Goal: Task Accomplishment & Management: Use online tool/utility

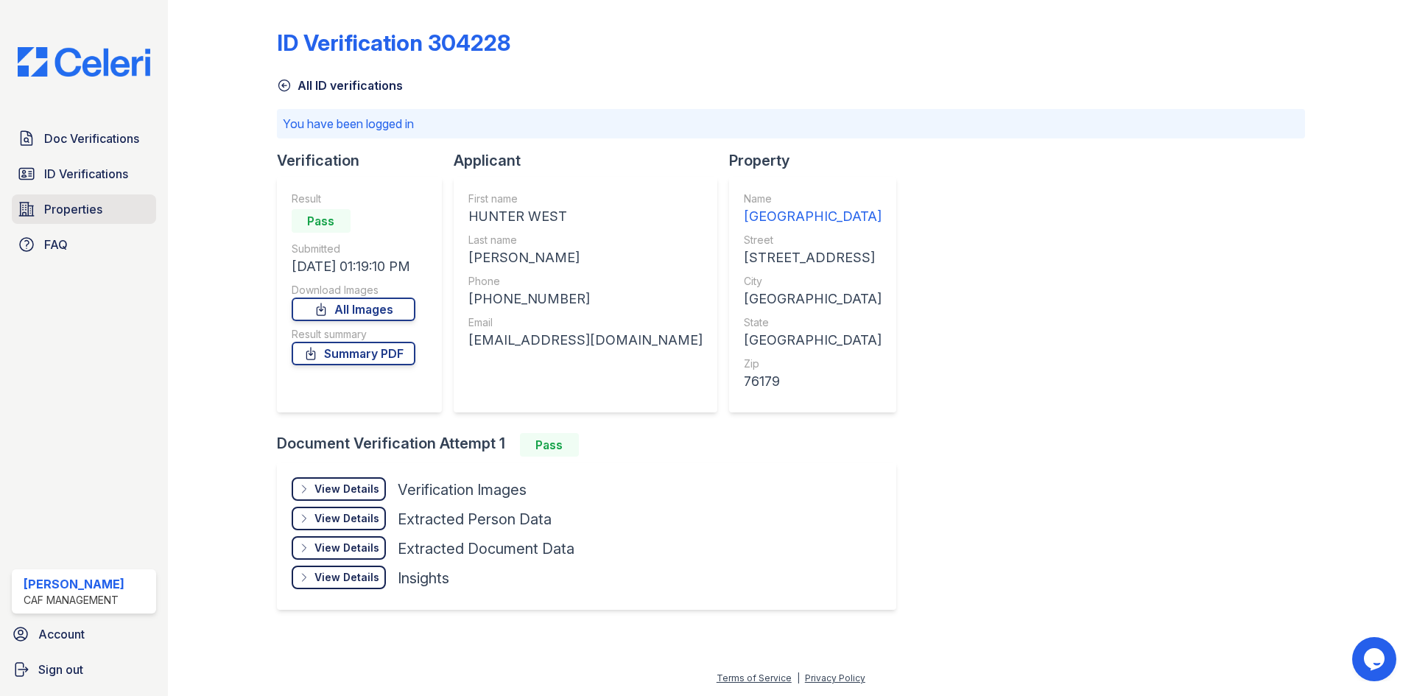
click at [73, 208] on span "Properties" at bounding box center [73, 209] width 58 height 18
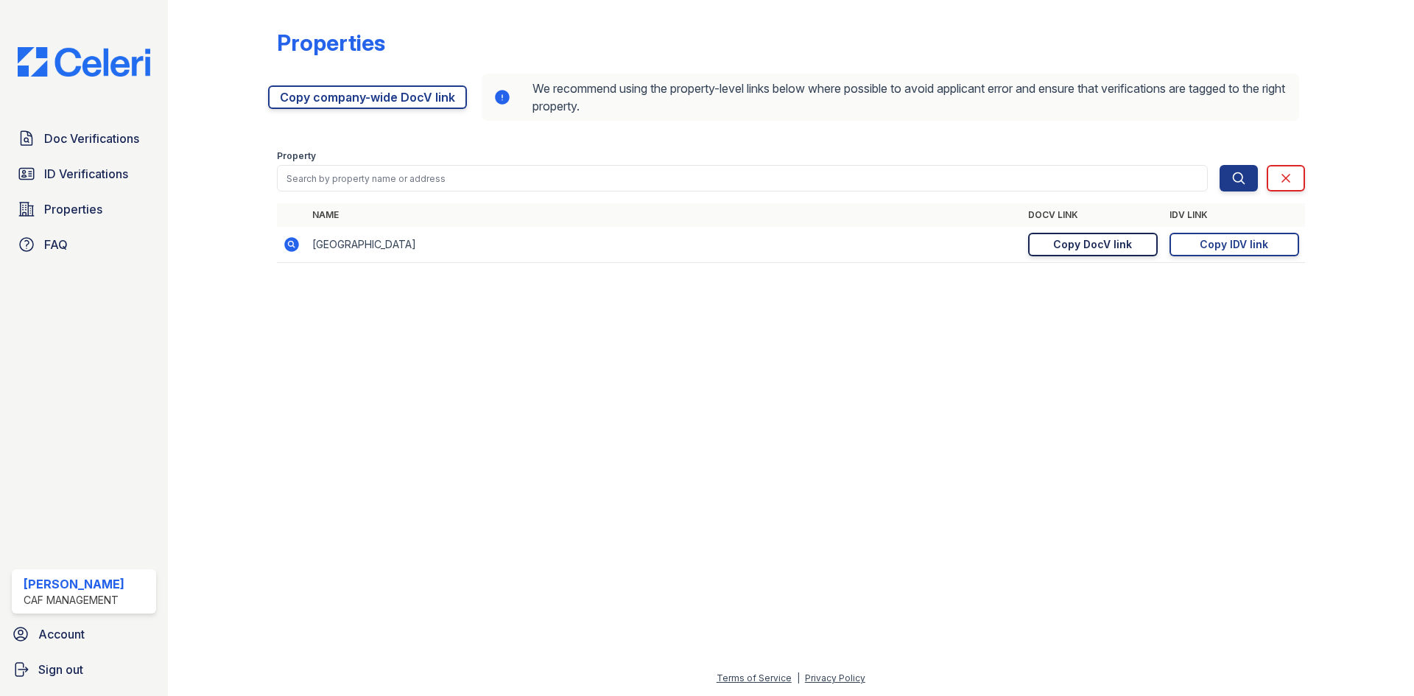
click at [1106, 239] on div "Copy DocV link" at bounding box center [1092, 244] width 79 height 15
click at [66, 173] on span "ID Verifications" at bounding box center [86, 174] width 84 height 18
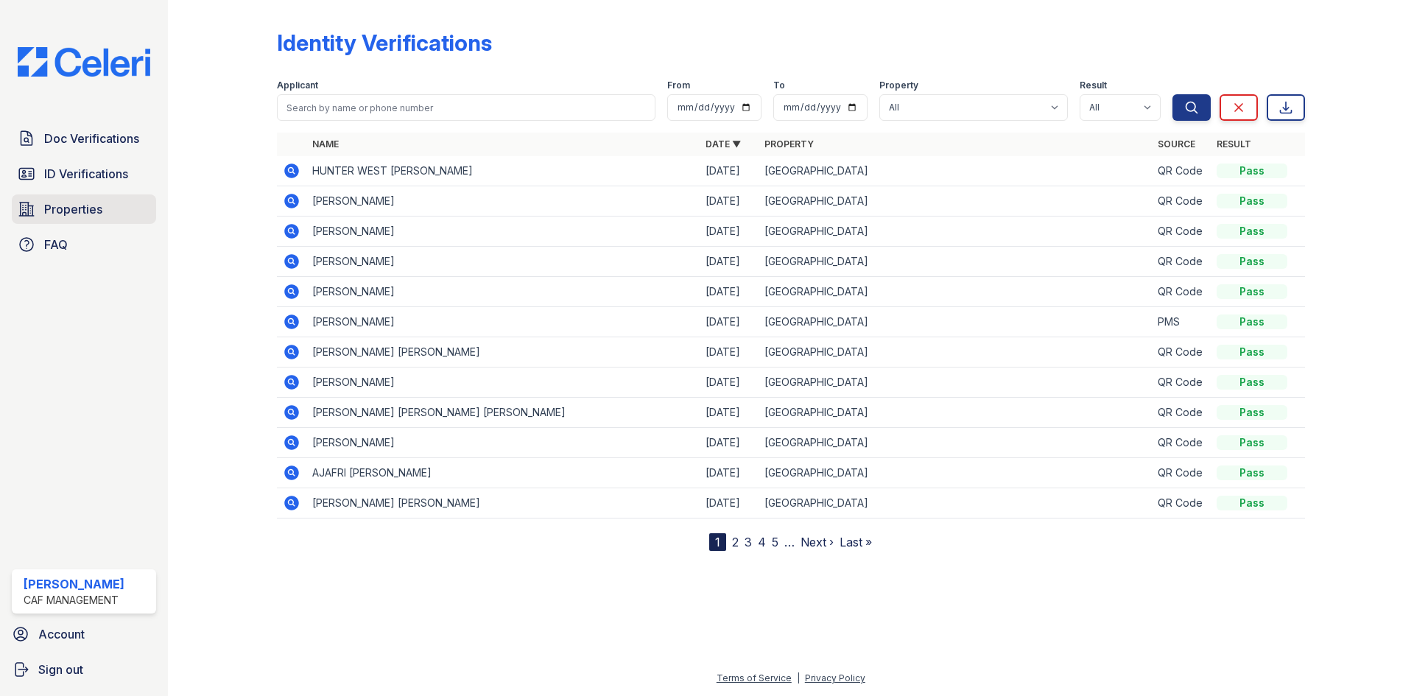
click at [64, 208] on span "Properties" at bounding box center [73, 209] width 58 height 18
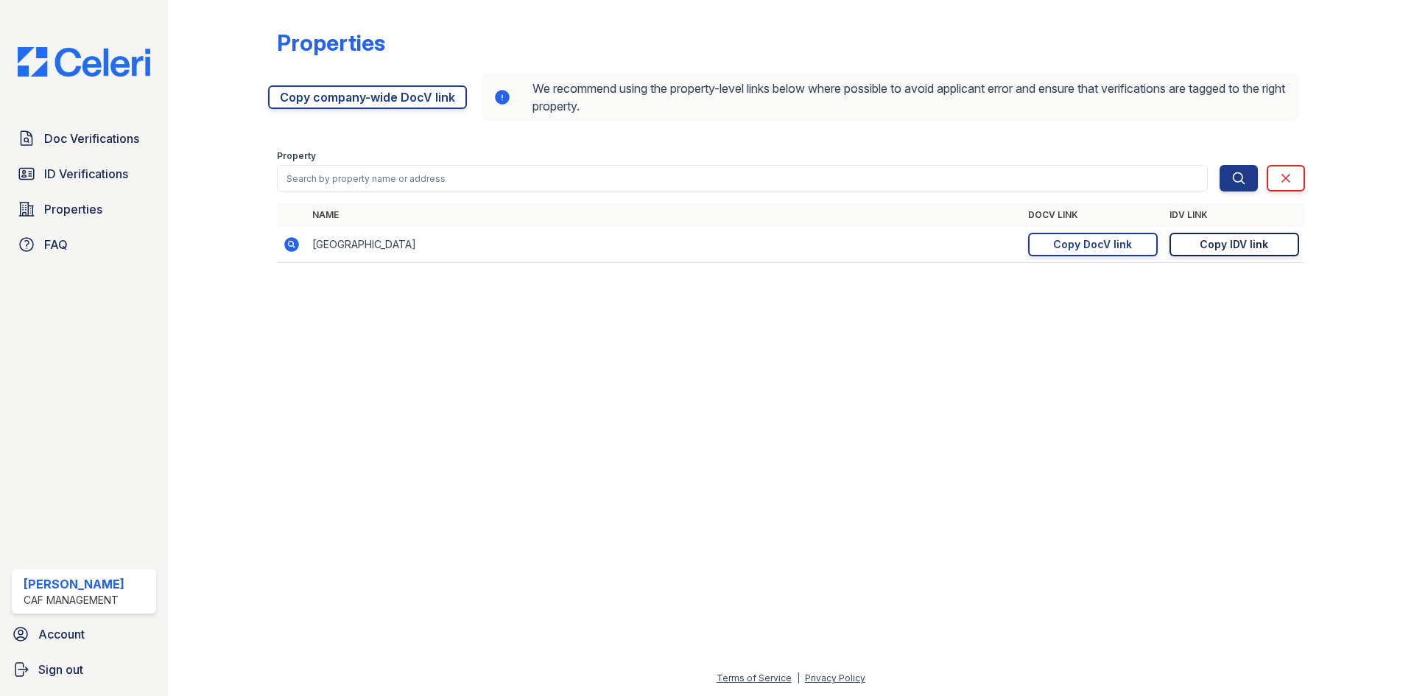
click at [1201, 240] on div "Copy IDV link" at bounding box center [1233, 244] width 68 height 15
